Goal: Task Accomplishment & Management: Use online tool/utility

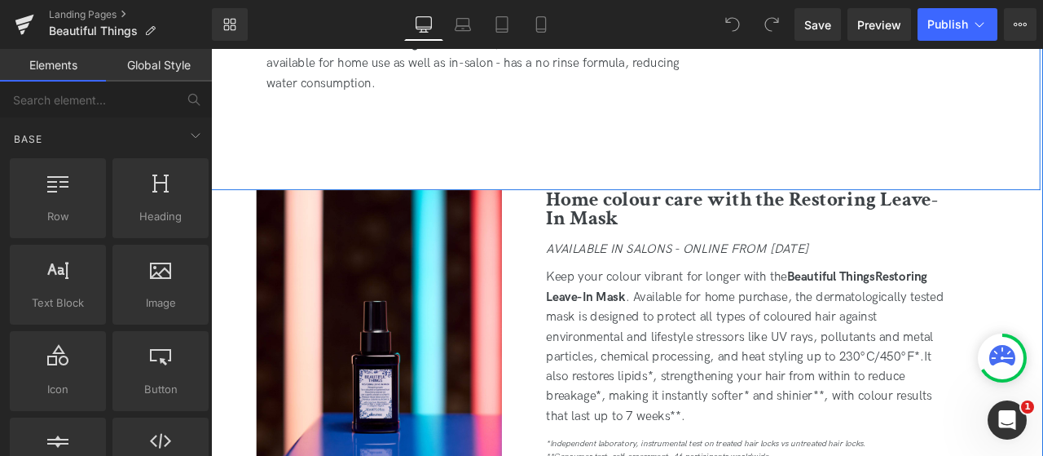
scroll to position [2282, 0]
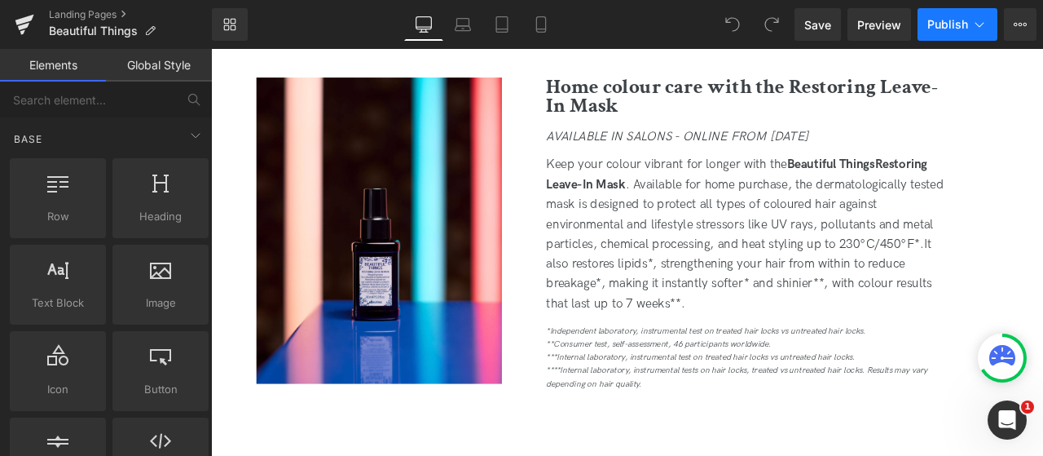
click at [948, 27] on span "Publish" at bounding box center [947, 24] width 41 height 13
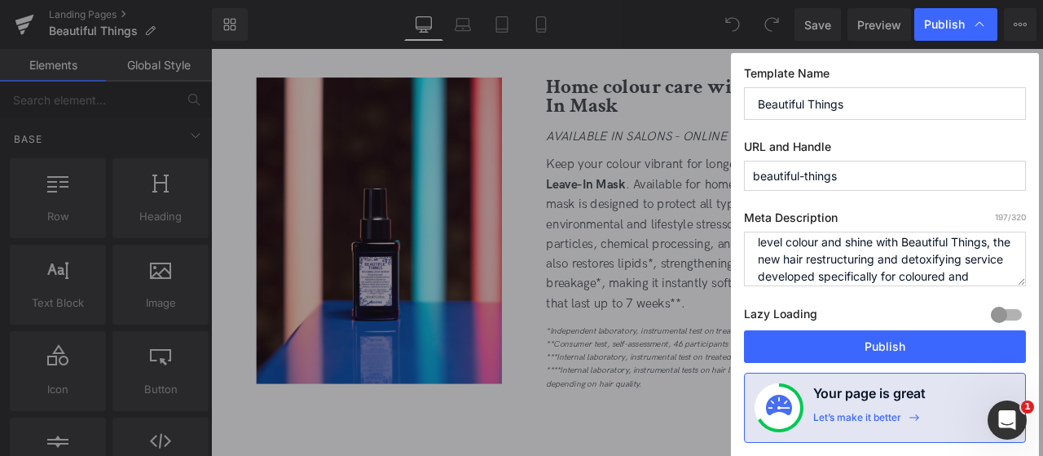
scroll to position [51, 0]
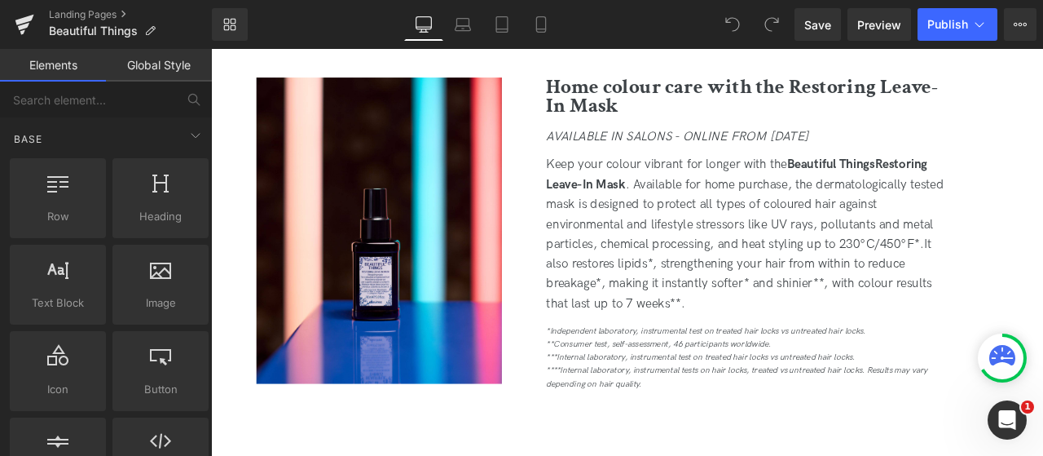
click at [1021, 24] on icon at bounding box center [1021, 24] width 4 height 3
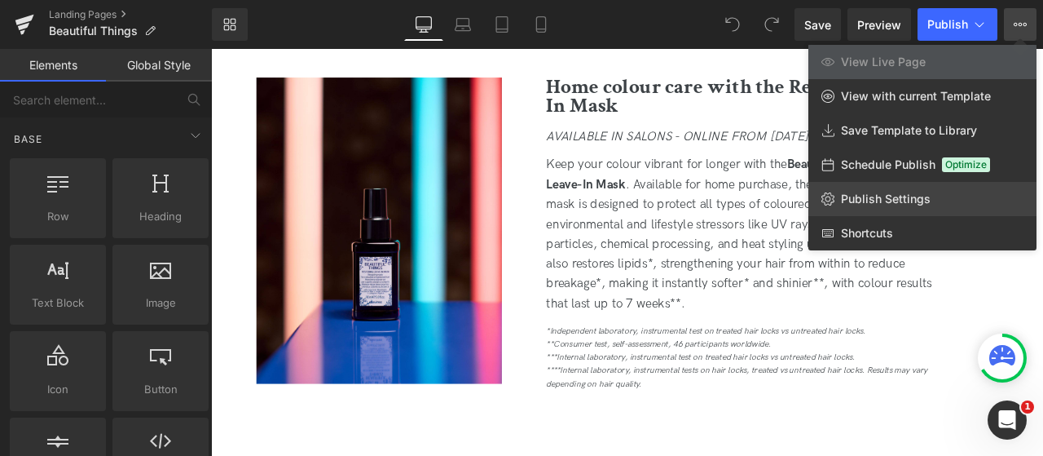
click at [900, 191] on span "Publish Settings" at bounding box center [886, 198] width 90 height 15
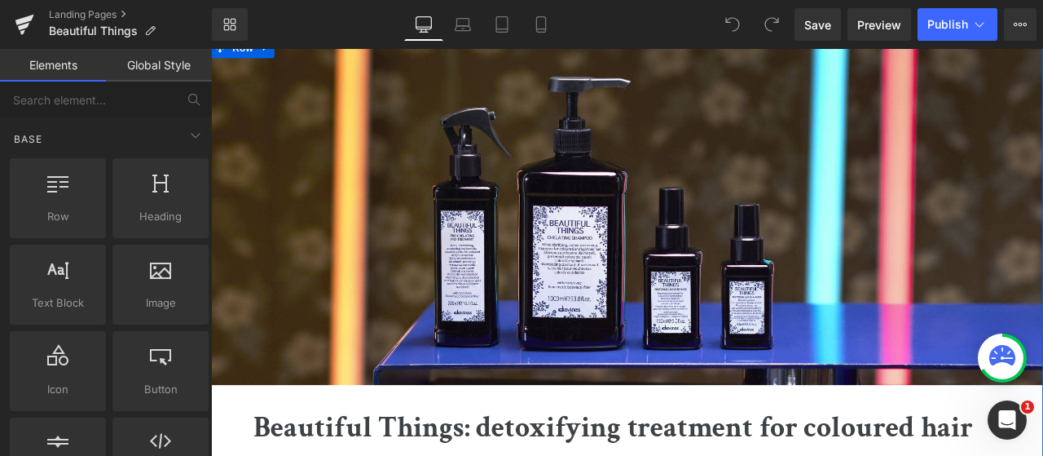
scroll to position [0, 0]
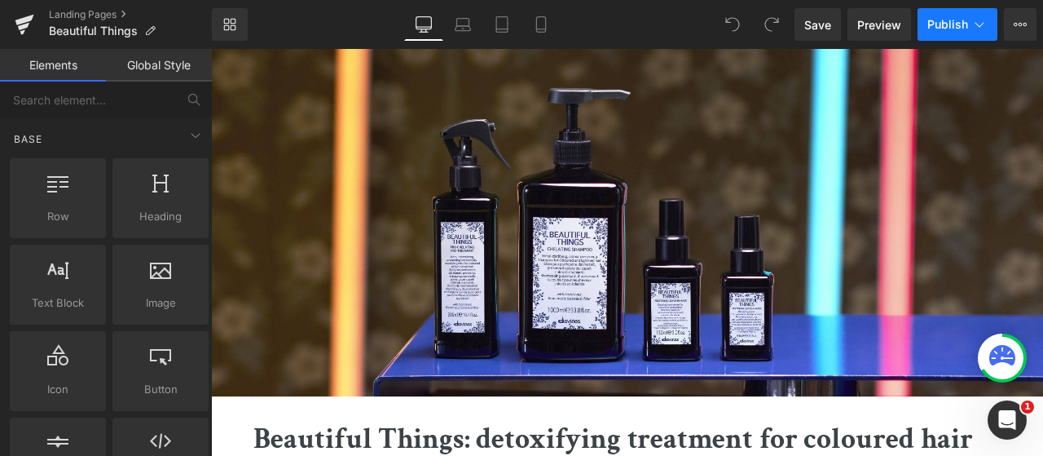
click at [939, 35] on button "Publish" at bounding box center [958, 24] width 80 height 33
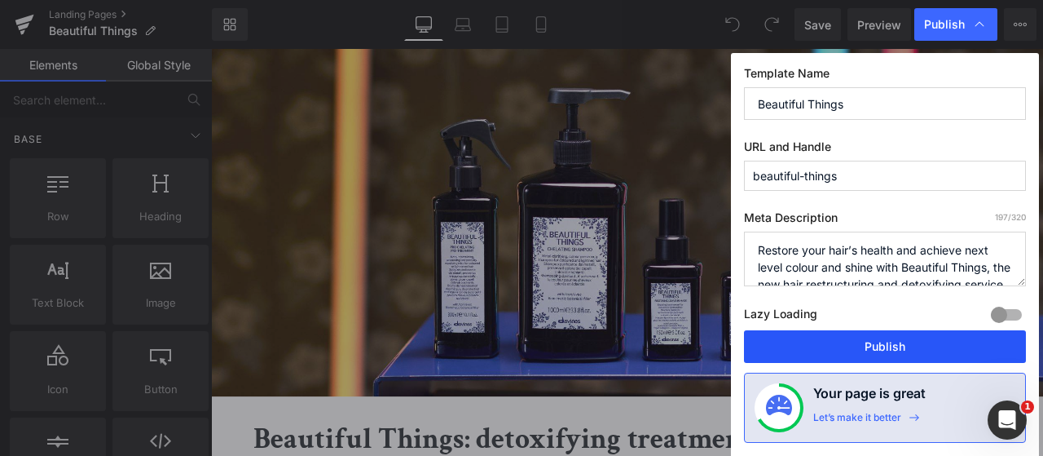
click at [839, 351] on button "Publish" at bounding box center [885, 346] width 282 height 33
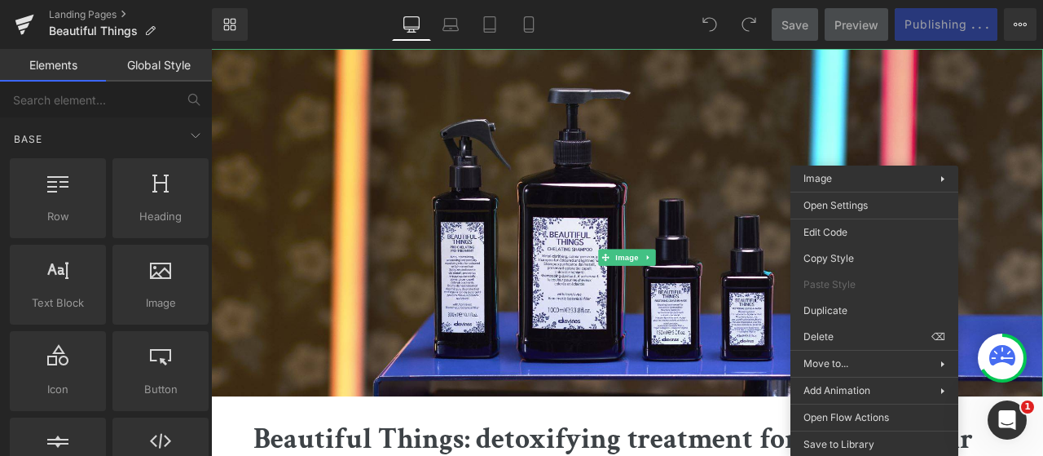
click at [654, 29] on div "Library Desktop Desktop Laptop Tablet Mobile Save Preview Publishing . . . Sche…" at bounding box center [627, 24] width 831 height 33
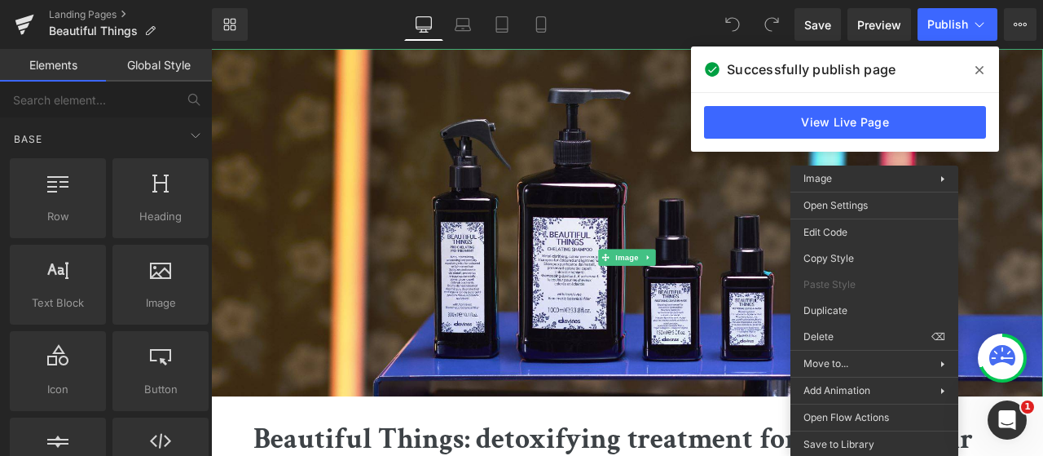
click at [984, 71] on span at bounding box center [979, 70] width 26 height 26
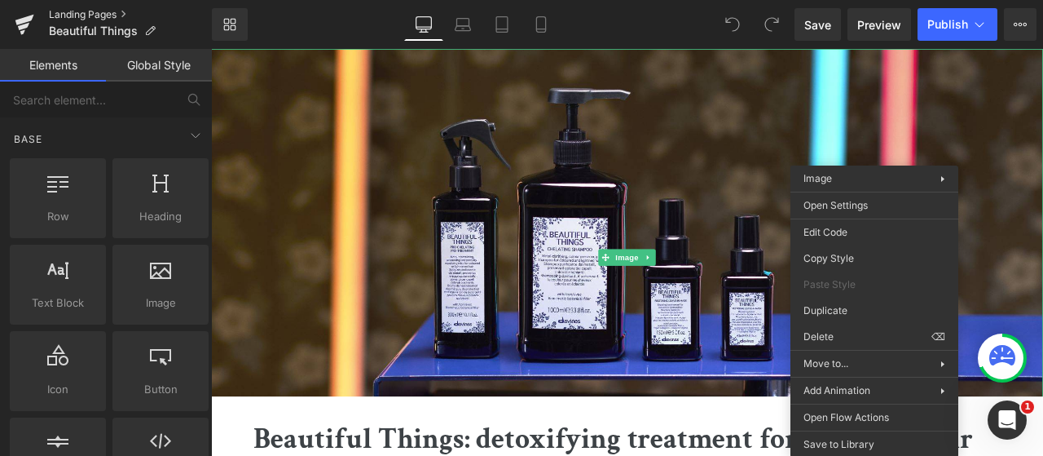
click at [93, 14] on link "Landing Pages" at bounding box center [130, 14] width 163 height 13
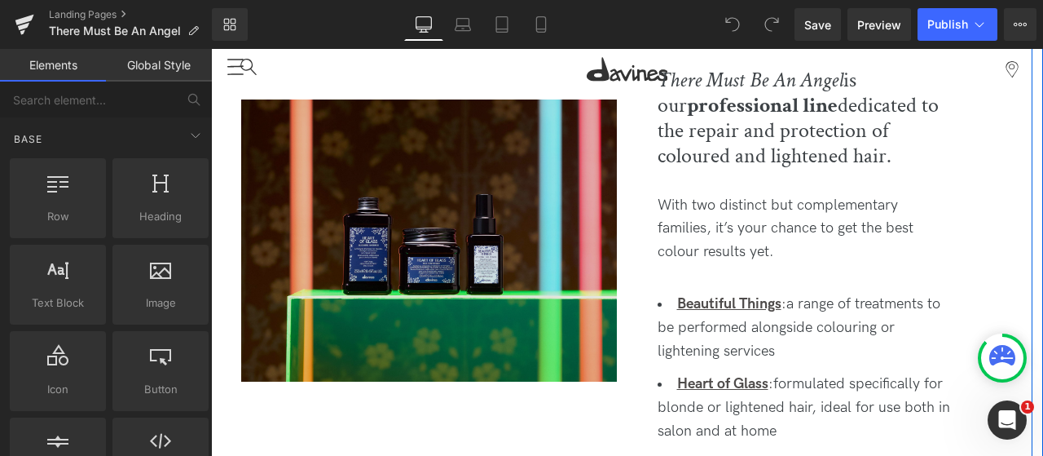
scroll to position [570, 0]
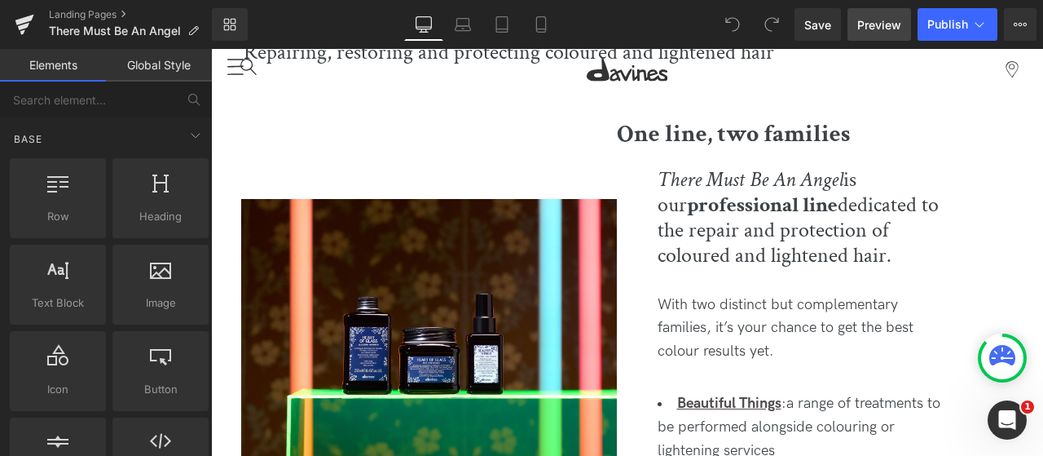
click at [871, 19] on span "Preview" at bounding box center [879, 24] width 44 height 17
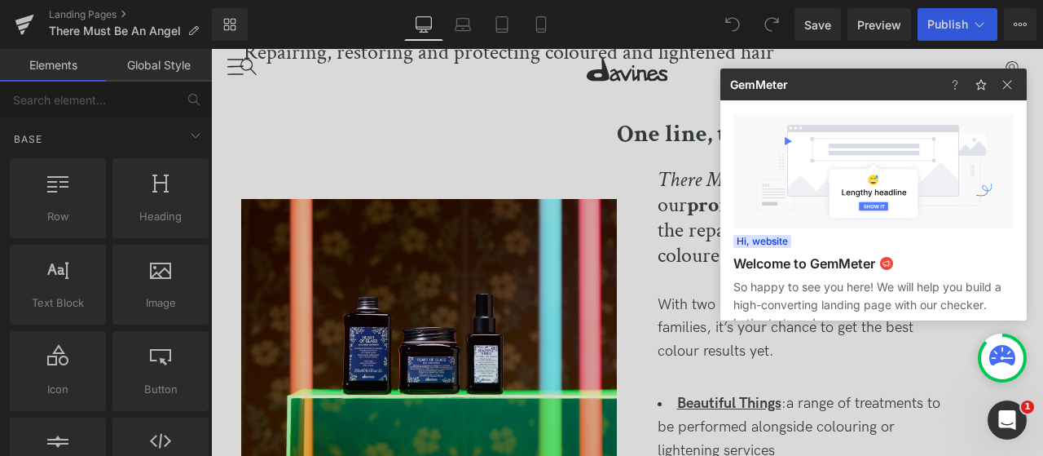
click at [675, 262] on div at bounding box center [521, 228] width 1043 height 456
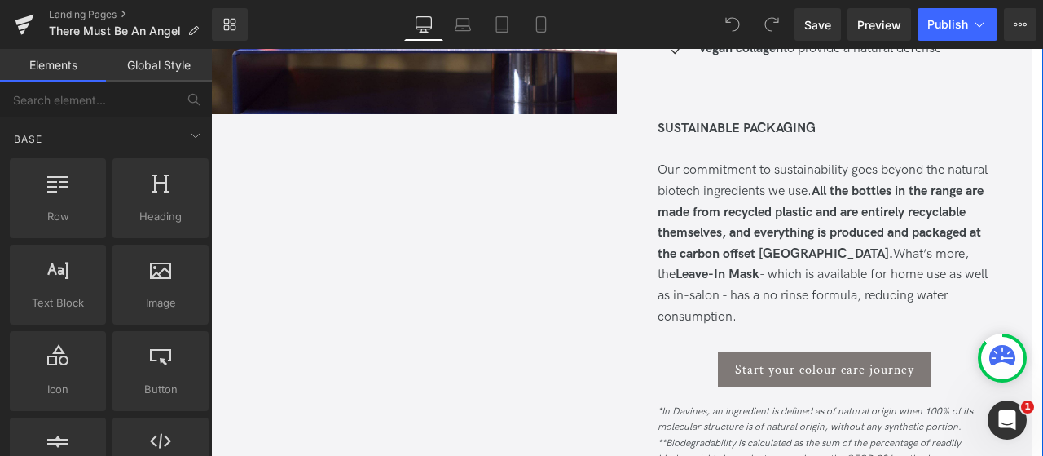
scroll to position [2282, 0]
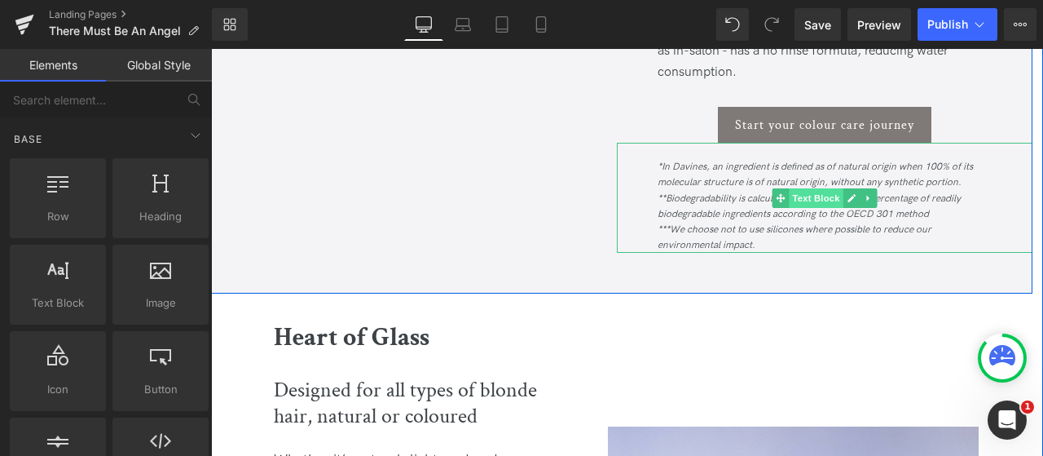
click at [818, 208] on span "Text Block" at bounding box center [816, 198] width 54 height 20
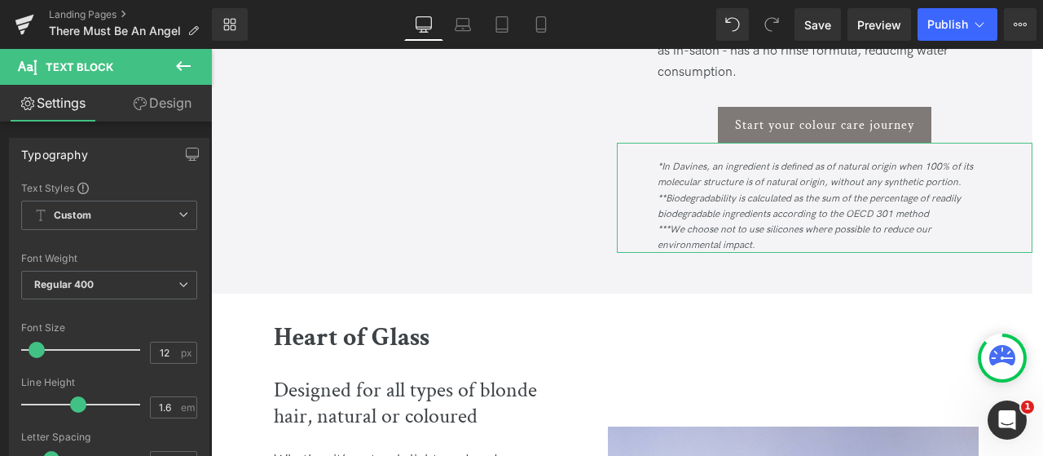
click at [178, 101] on link "Design" at bounding box center [162, 103] width 106 height 37
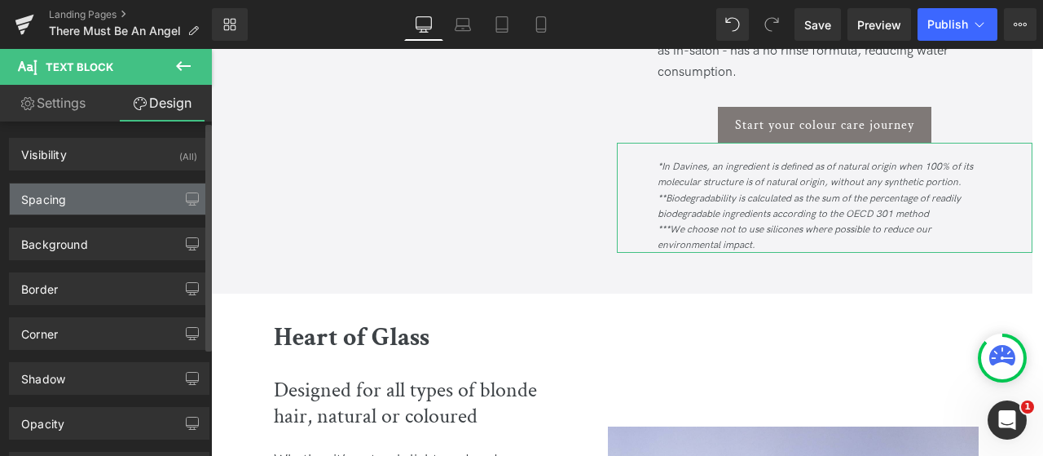
click at [137, 197] on div "Spacing" at bounding box center [109, 198] width 199 height 31
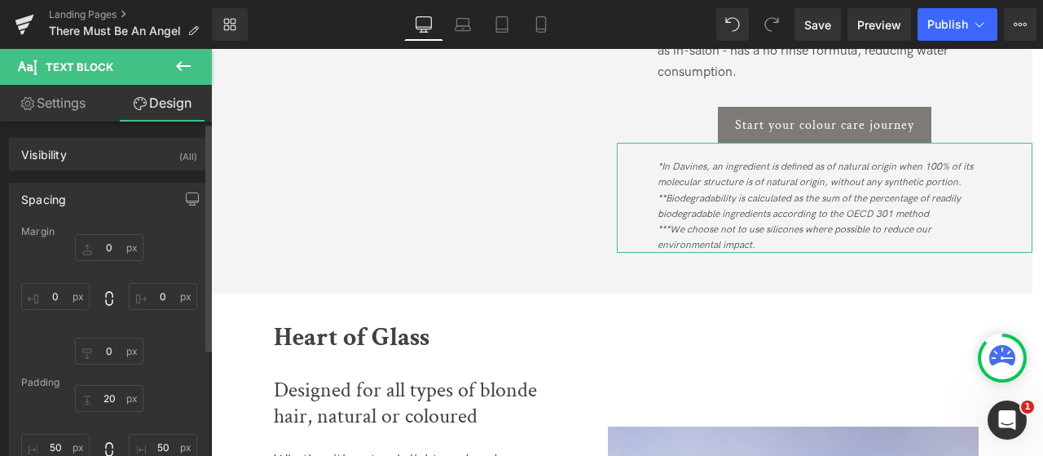
scroll to position [244, 0]
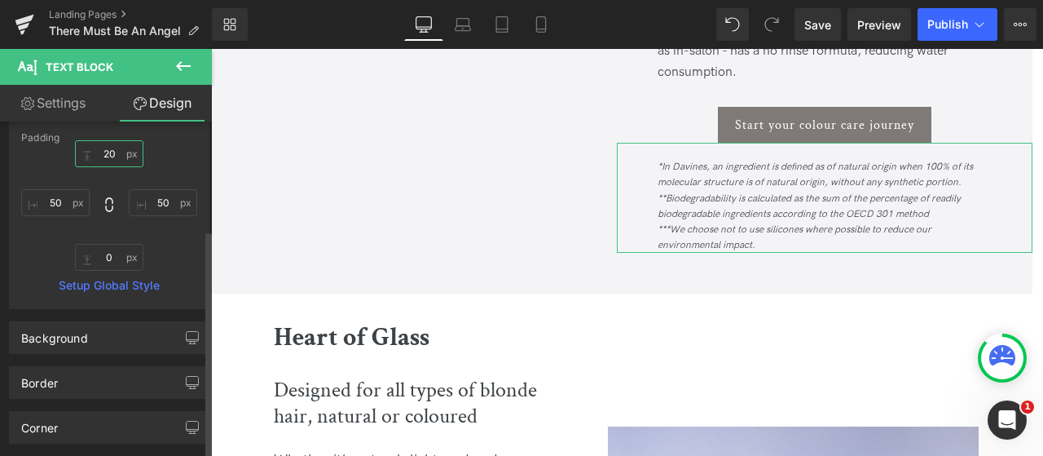
click at [116, 149] on input "20" at bounding box center [109, 153] width 68 height 27
click at [116, 156] on input "20" at bounding box center [109, 153] width 68 height 27
drag, startPoint x: 113, startPoint y: 155, endPoint x: 90, endPoint y: 158, distance: 23.0
click at [90, 158] on input "20" at bounding box center [109, 153] width 68 height 27
click at [111, 153] on input "30" at bounding box center [109, 153] width 68 height 27
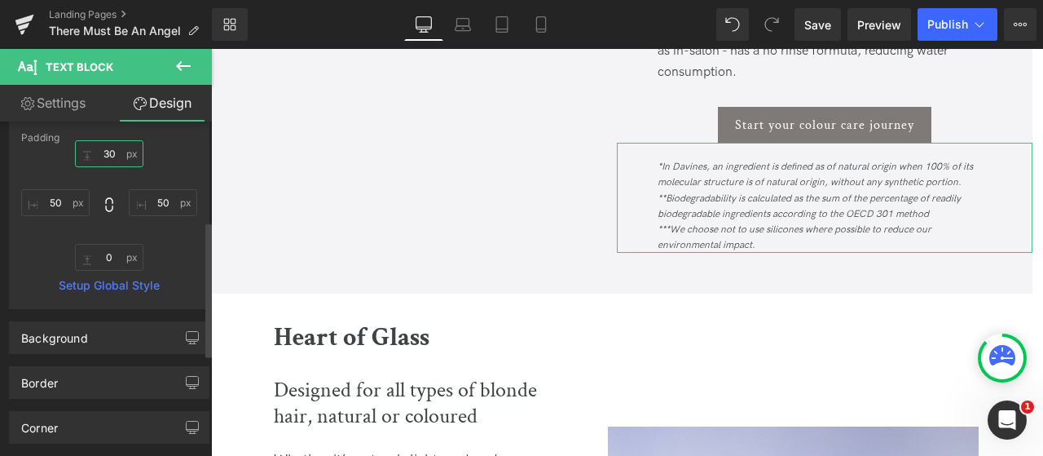
click at [111, 153] on input "30" at bounding box center [109, 153] width 68 height 27
click at [105, 152] on input "30" at bounding box center [109, 153] width 68 height 27
type input "20"
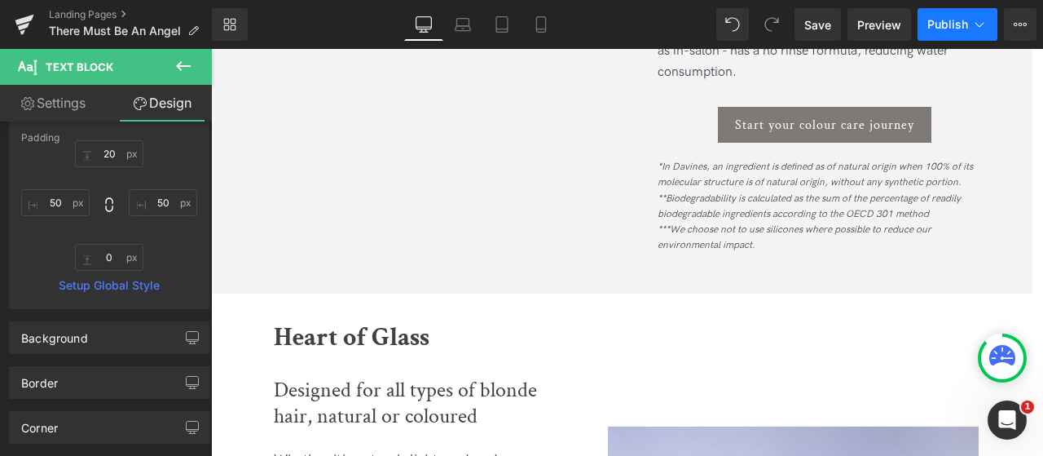
click at [948, 24] on span "Publish" at bounding box center [947, 24] width 41 height 13
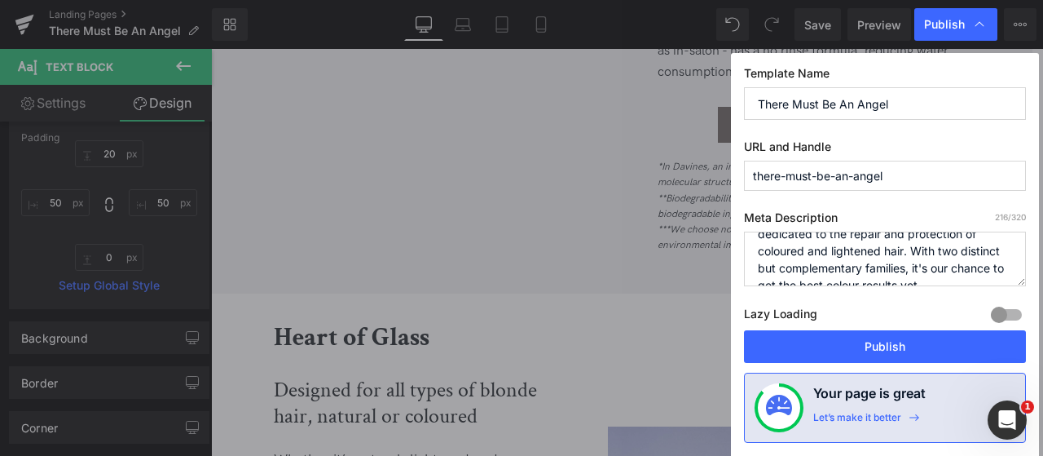
scroll to position [51, 0]
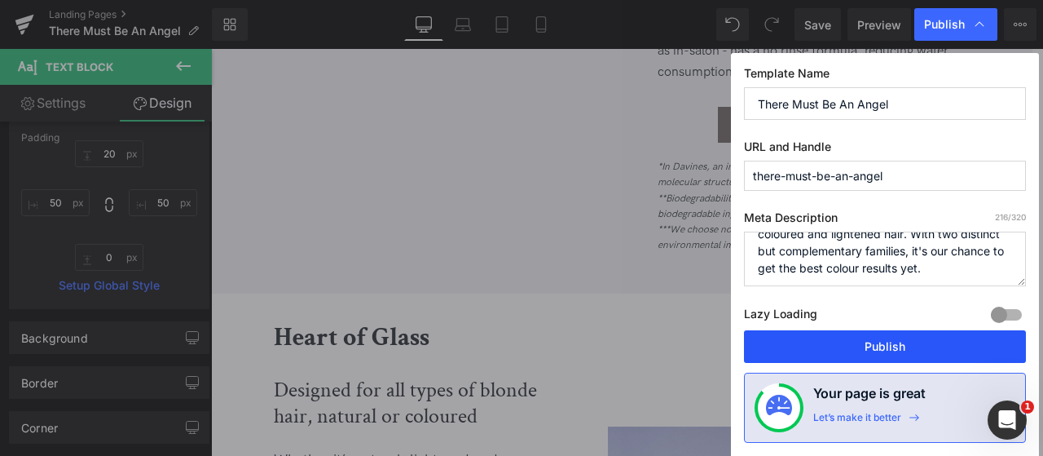
click at [890, 346] on button "Publish" at bounding box center [885, 346] width 282 height 33
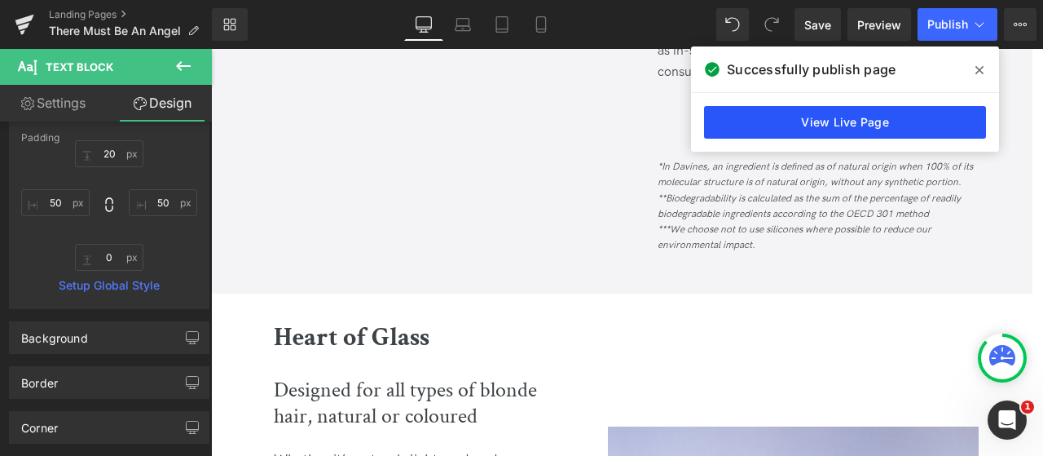
click at [825, 118] on link "View Live Page" at bounding box center [845, 122] width 282 height 33
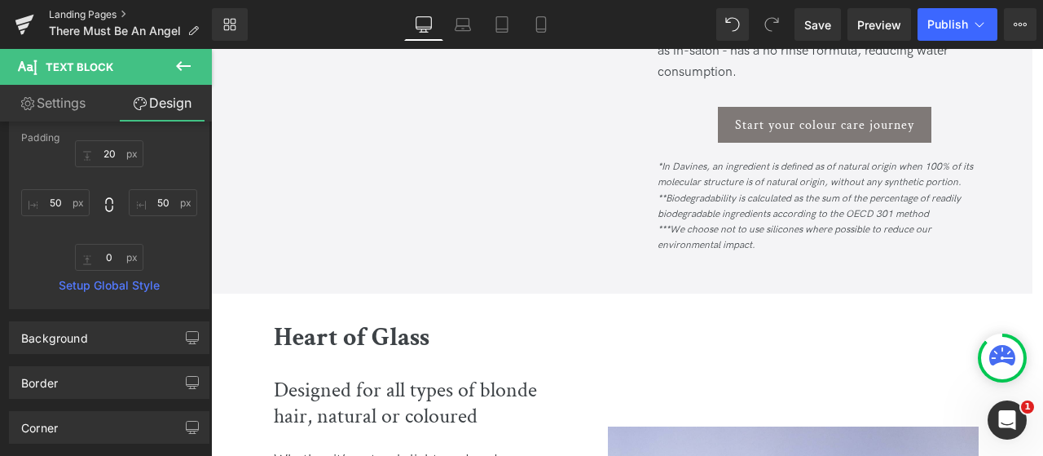
click at [77, 16] on link "Landing Pages" at bounding box center [130, 14] width 163 height 13
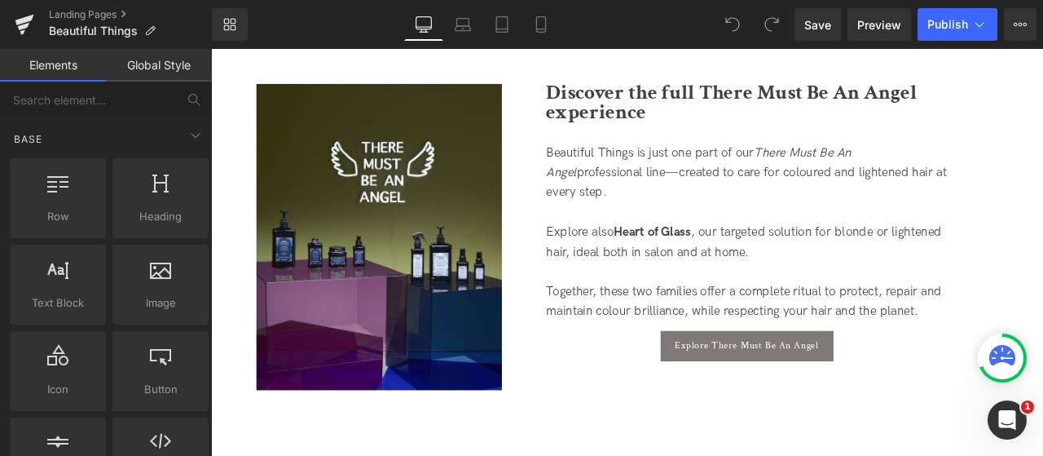
scroll to position [3259, 0]
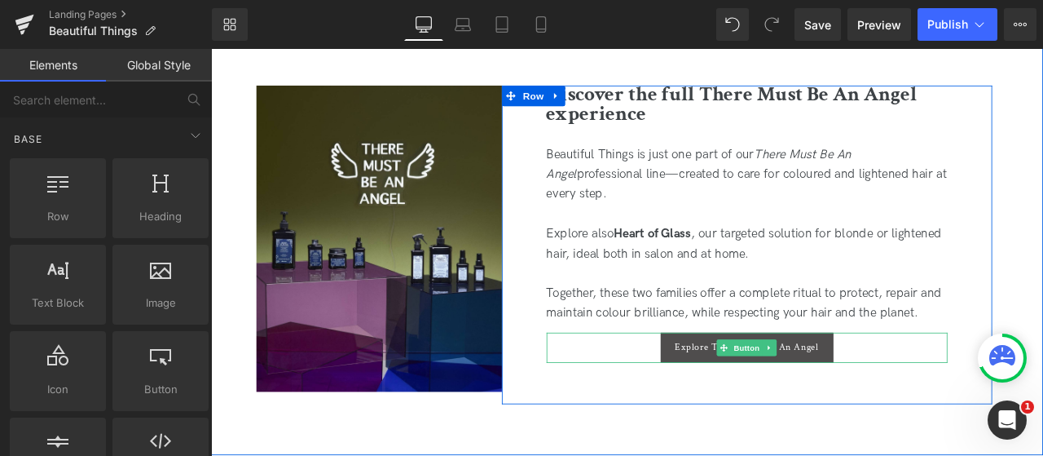
click at [843, 401] on span "Button" at bounding box center [846, 403] width 37 height 20
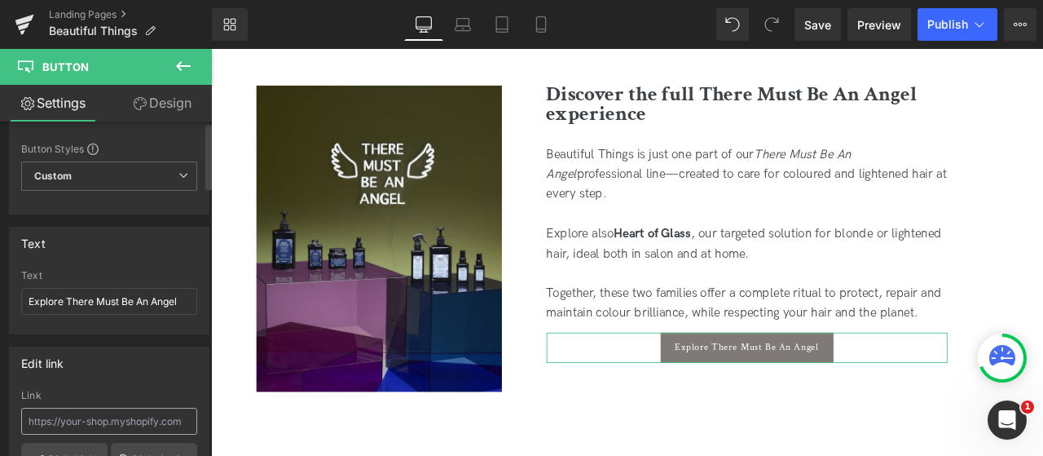
scroll to position [163, 0]
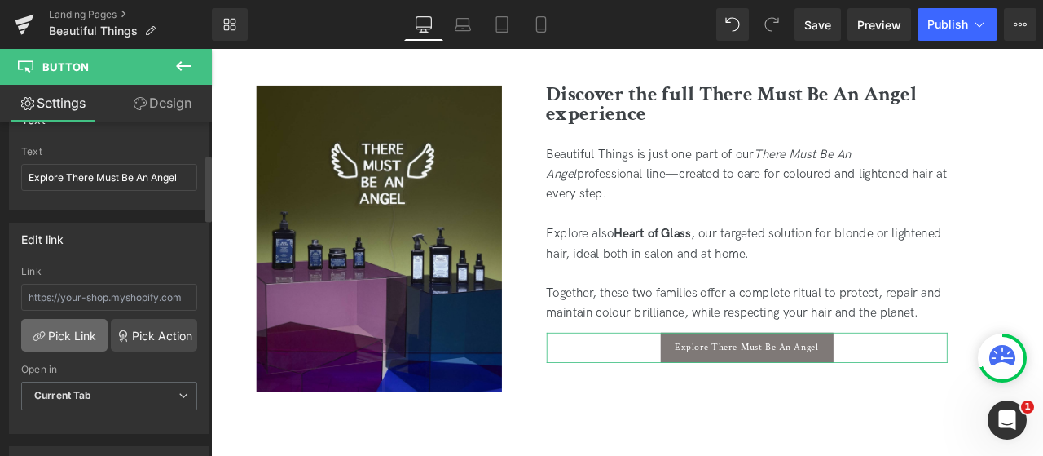
click at [74, 337] on link "Pick Link" at bounding box center [64, 335] width 86 height 33
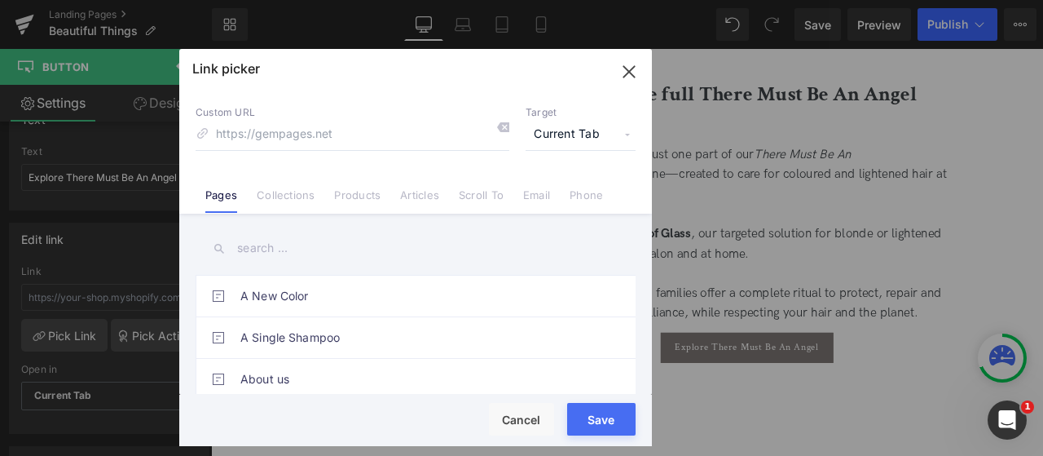
click at [274, 248] on input "text" at bounding box center [416, 248] width 440 height 37
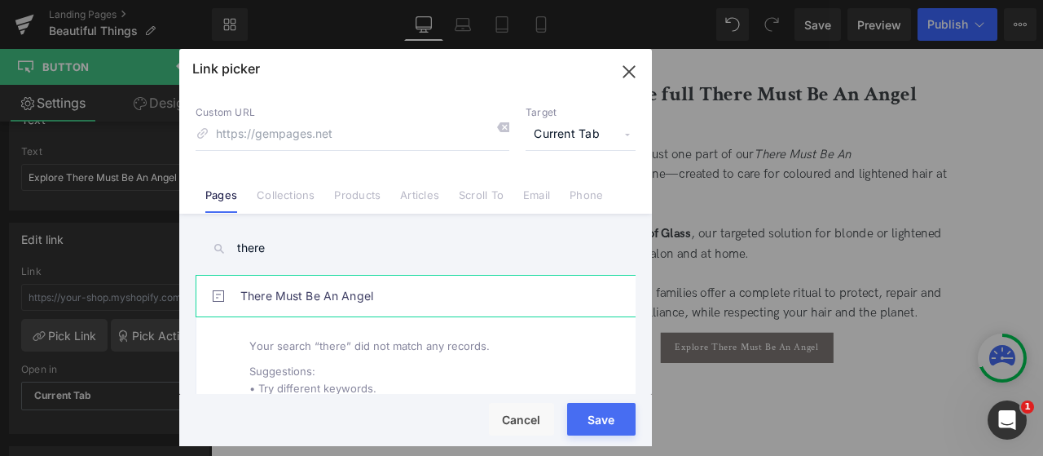
type input "there"
click at [318, 294] on link "There Must Be An Angel" at bounding box center [419, 295] width 359 height 41
type input "/pages/there-must-be-an-angel"
click at [604, 425] on button "Save" at bounding box center [601, 419] width 68 height 33
type input "/pages/there-must-be-an-angel"
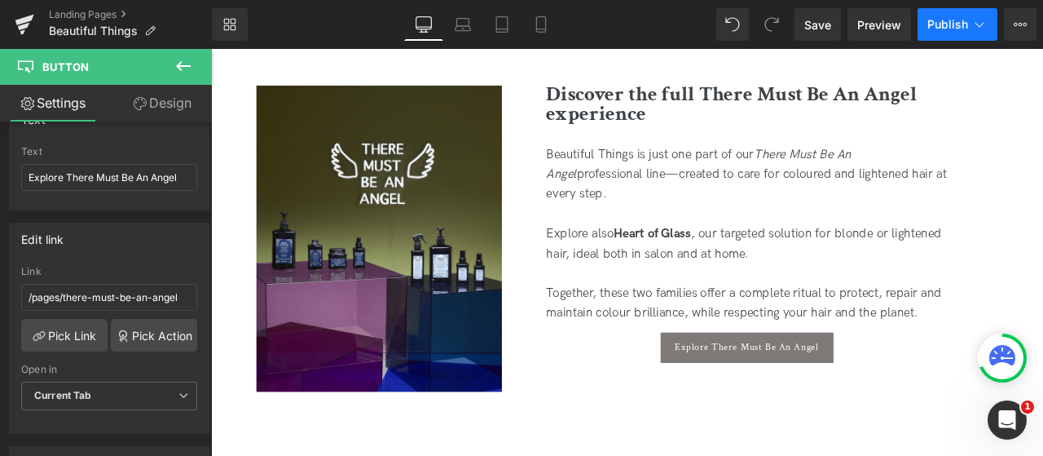
click at [958, 27] on span "Publish" at bounding box center [947, 24] width 41 height 13
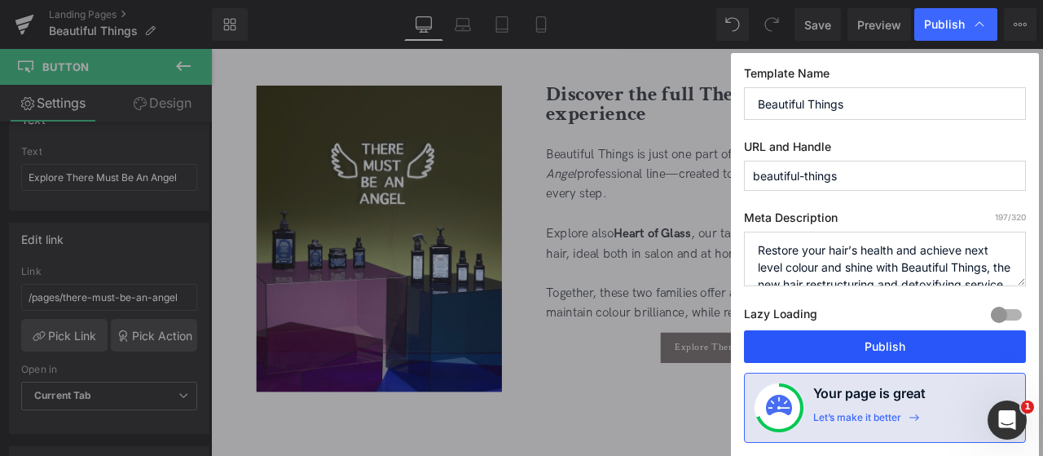
drag, startPoint x: 849, startPoint y: 344, endPoint x: 756, endPoint y: 345, distance: 92.9
click at [849, 344] on button "Publish" at bounding box center [885, 346] width 282 height 33
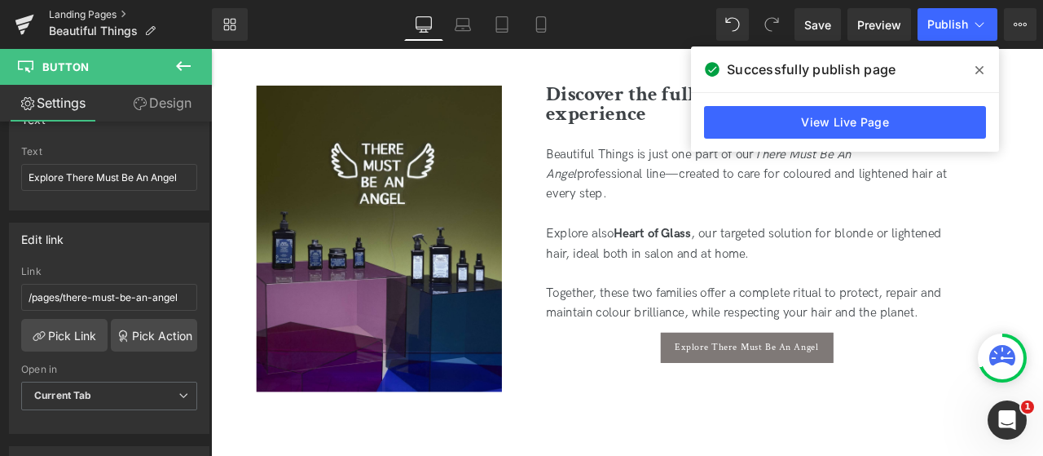
click at [99, 14] on link "Landing Pages" at bounding box center [130, 14] width 163 height 13
